Goal: Task Accomplishment & Management: Complete application form

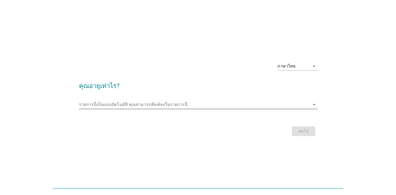
click at [135, 103] on input "รายการนี้เป็นแบบอัตโนมัติ คุณสามารถพิมพ์ลงในรายการนี้" at bounding box center [194, 104] width 231 height 9
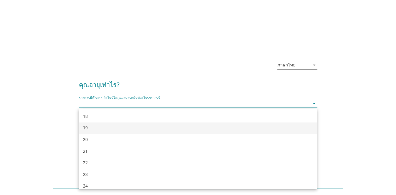
scroll to position [72, 0]
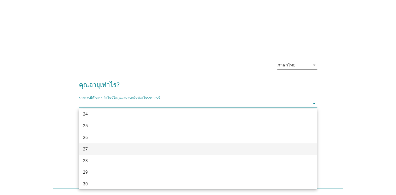
click at [99, 147] on div "27" at bounding box center [188, 149] width 211 height 6
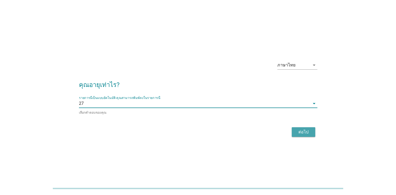
click at [306, 131] on div "ต่อไป" at bounding box center [303, 132] width 15 height 6
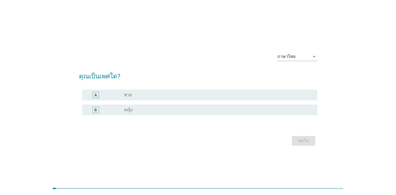
click at [129, 112] on label "หญิง" at bounding box center [128, 109] width 9 height 5
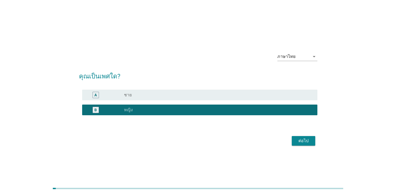
click at [307, 142] on div "ต่อไป" at bounding box center [303, 141] width 15 height 6
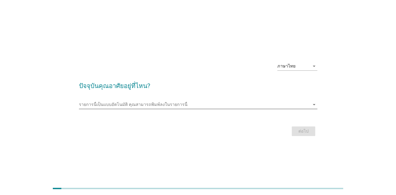
click at [145, 102] on input "รายการนี้เป็นแบบอัตโนมัติ คุณสามารถพิมพ์ลงในรายการนี้" at bounding box center [194, 104] width 231 height 9
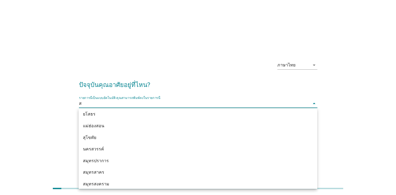
type input "สุ"
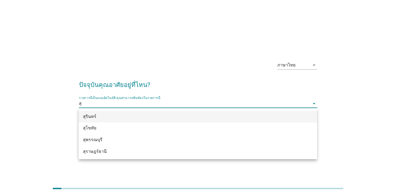
click at [88, 115] on div "สุรินทร์" at bounding box center [188, 116] width 211 height 6
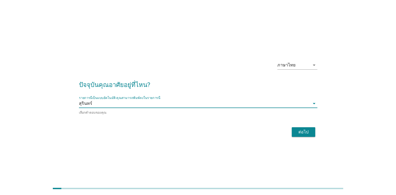
click at [294, 134] on button "ต่อไป" at bounding box center [303, 132] width 23 height 10
